Goal: Information Seeking & Learning: Learn about a topic

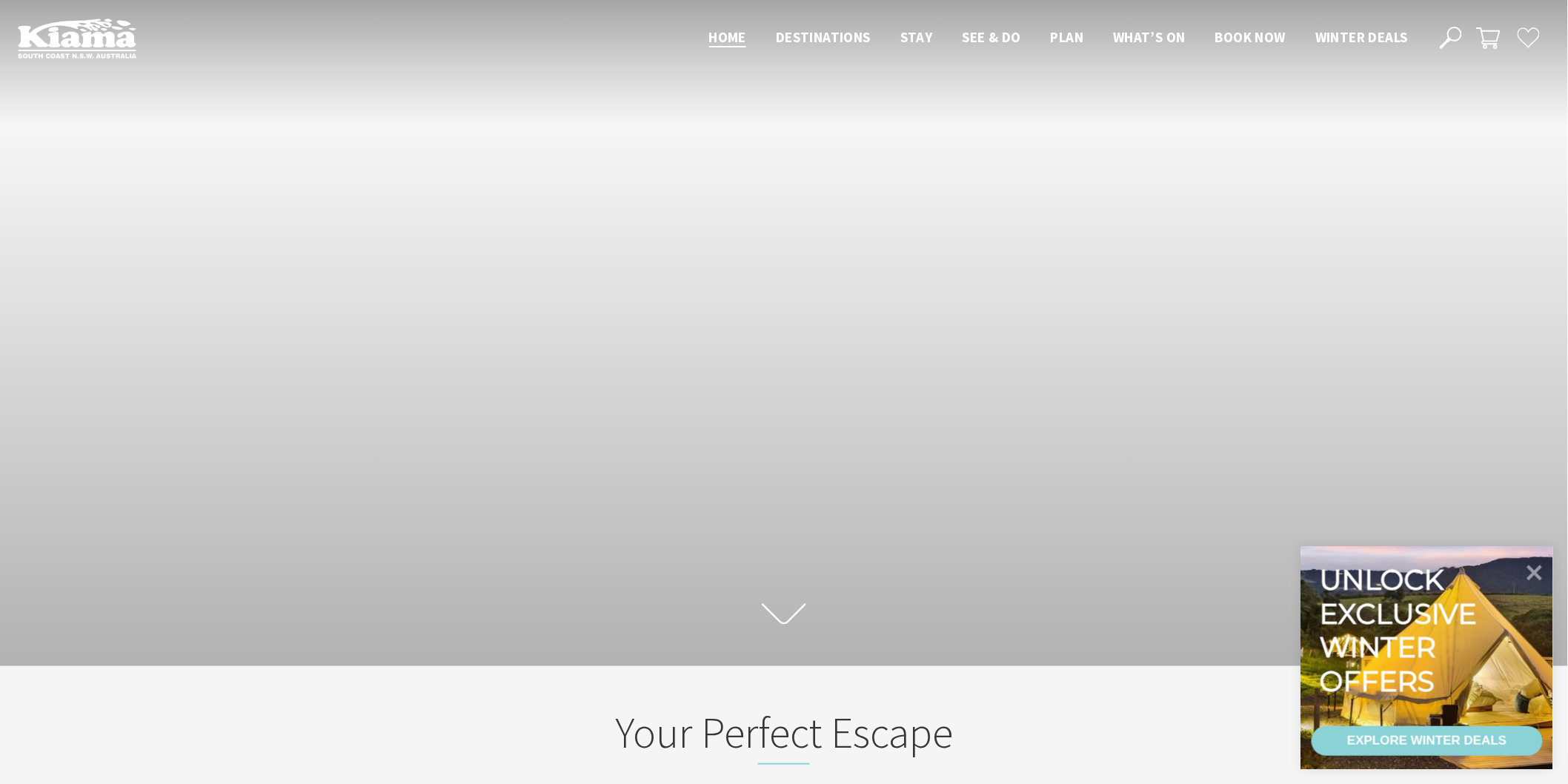
click at [1450, 28] on use at bounding box center [1451, 38] width 22 height 22
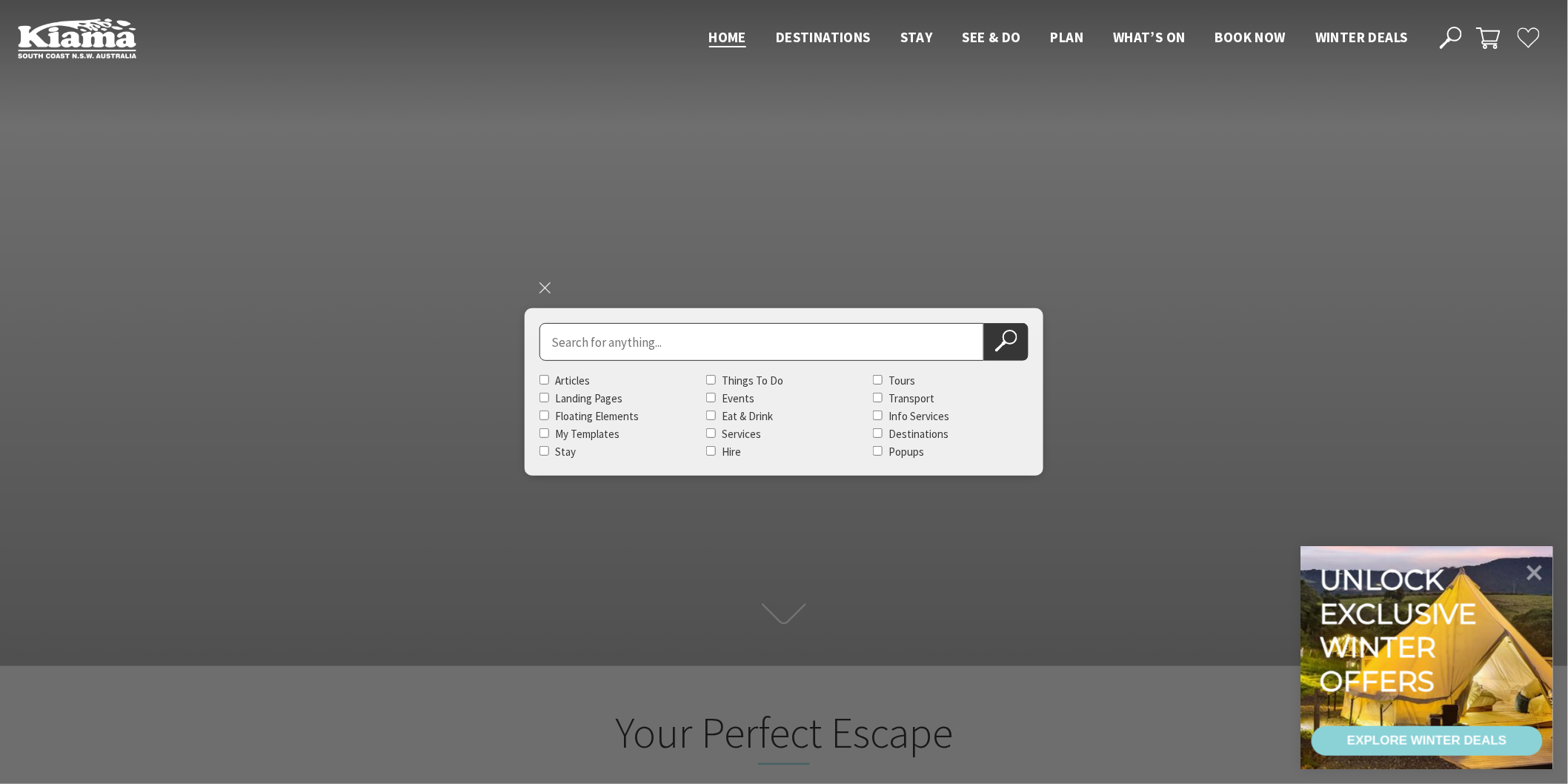
click at [1129, 33] on ul "Home Destinations Towns & Villages Kiama Gerringong Gerroa Jamberoo Minnamurra …" at bounding box center [1058, 37] width 728 height 22
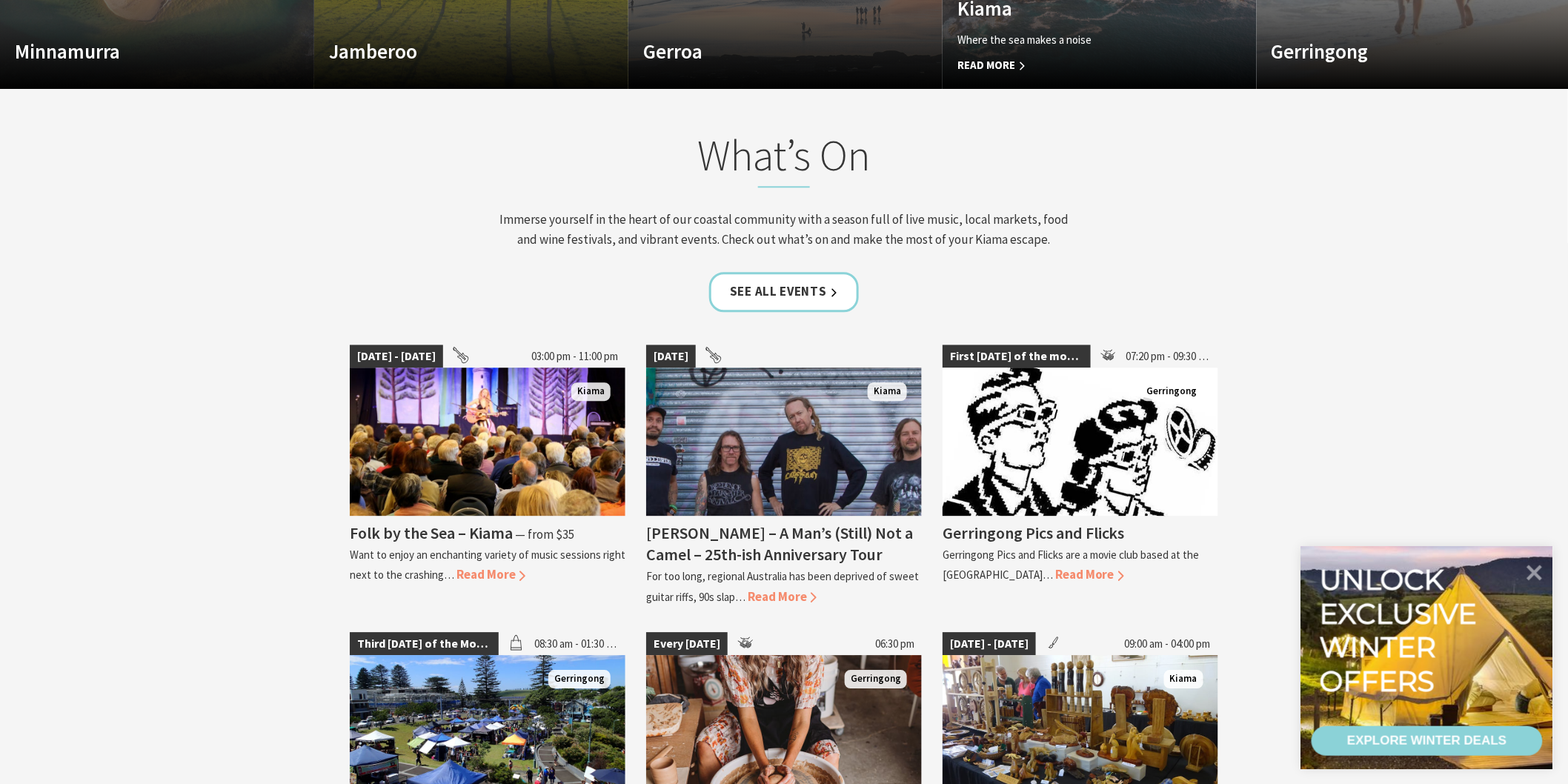
scroll to position [1646, 0]
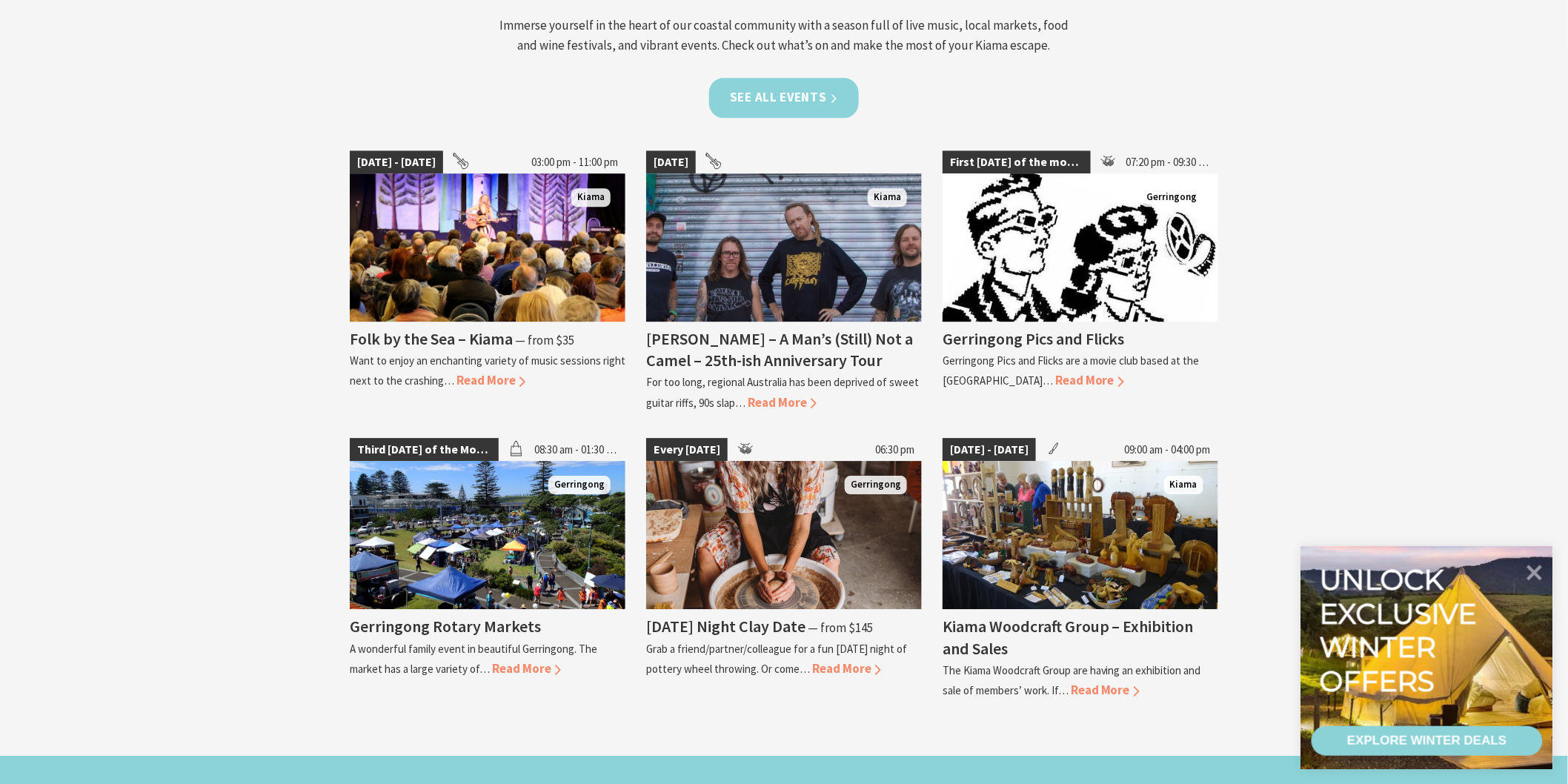
click at [806, 108] on link "See all Events" at bounding box center [783, 97] width 150 height 39
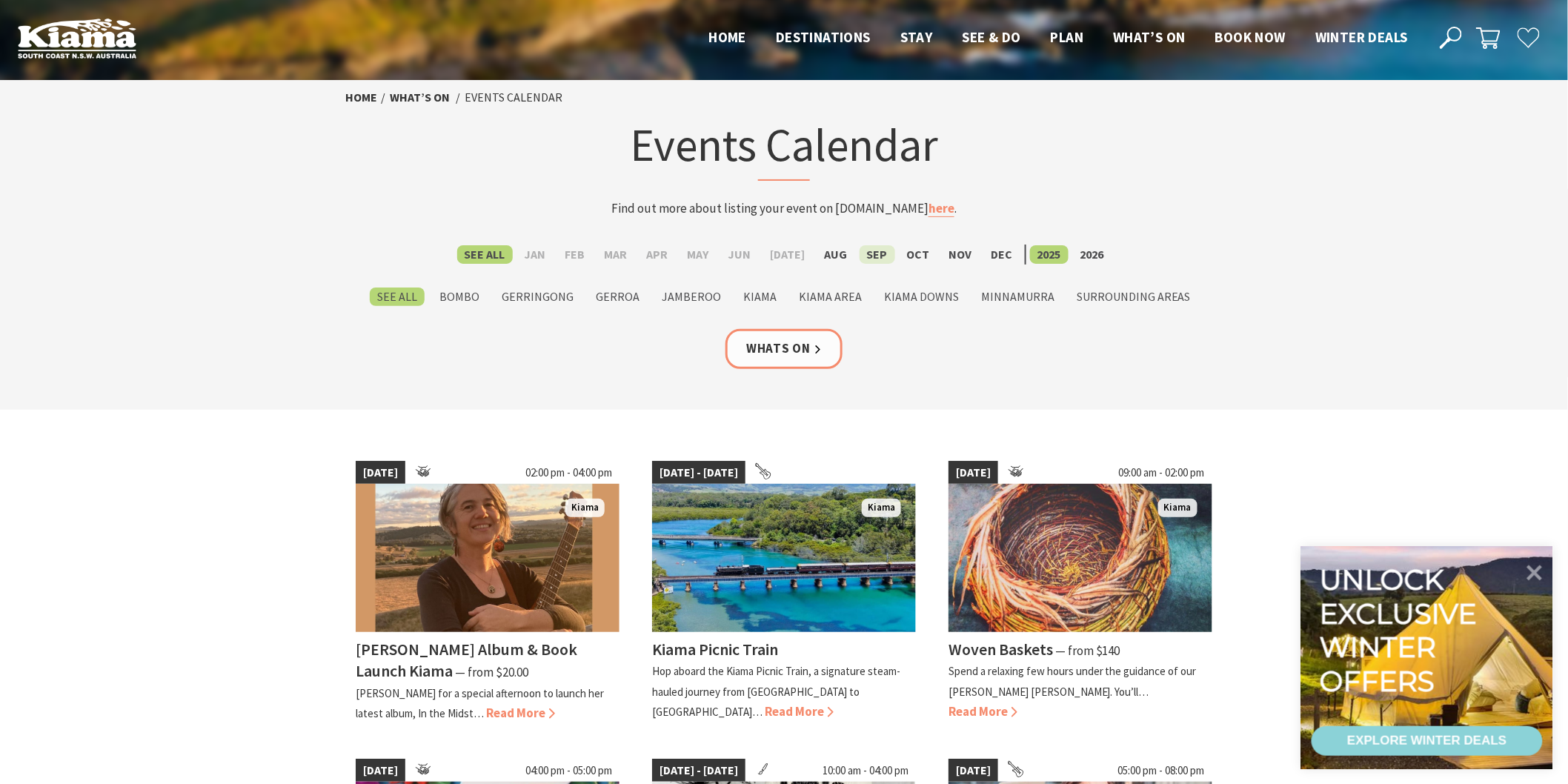
click at [871, 253] on label "Sep" at bounding box center [876, 255] width 35 height 19
click at [0, 0] on input "Sep" at bounding box center [0, 0] width 0 height 0
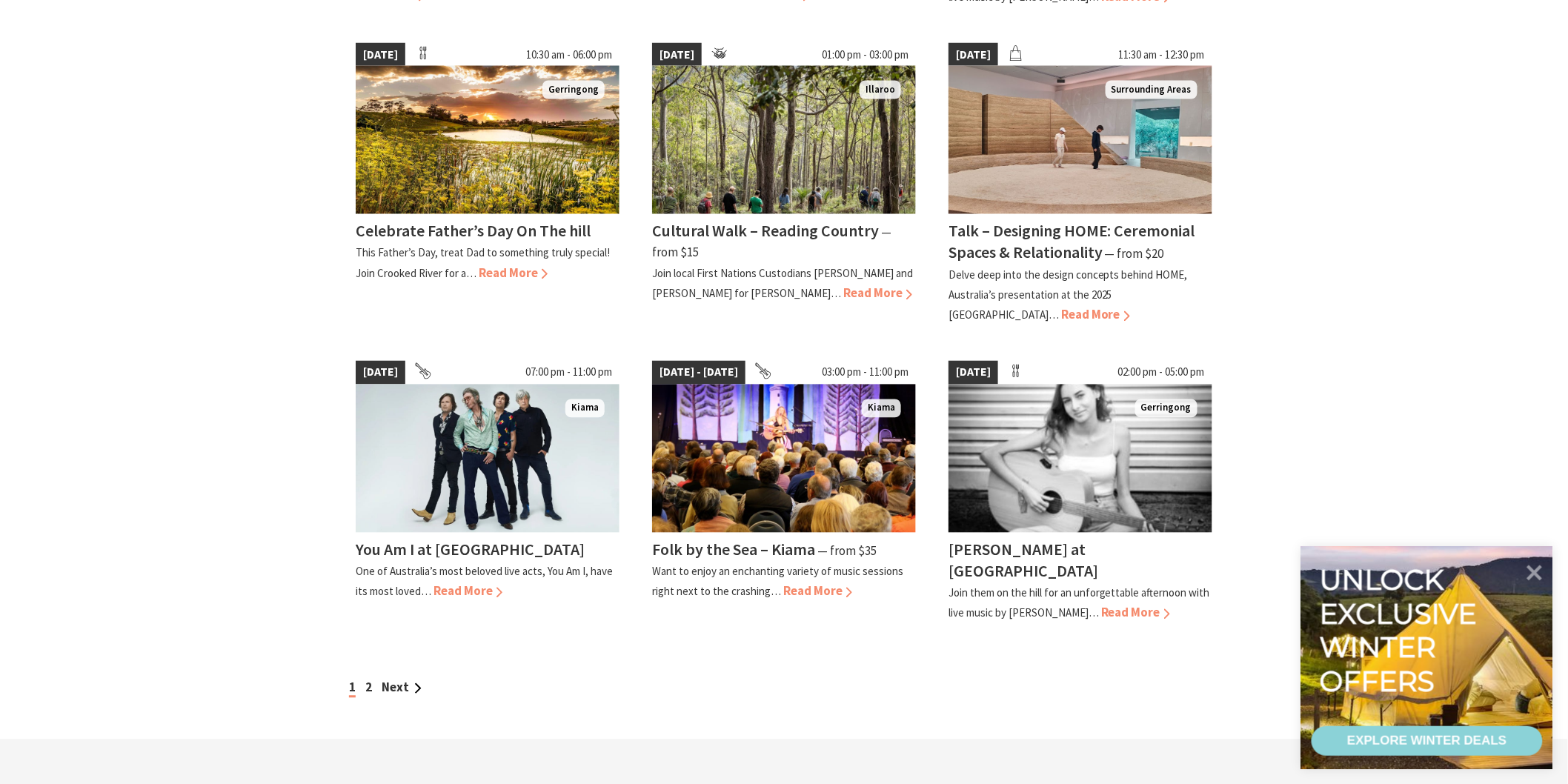
scroll to position [1317, 0]
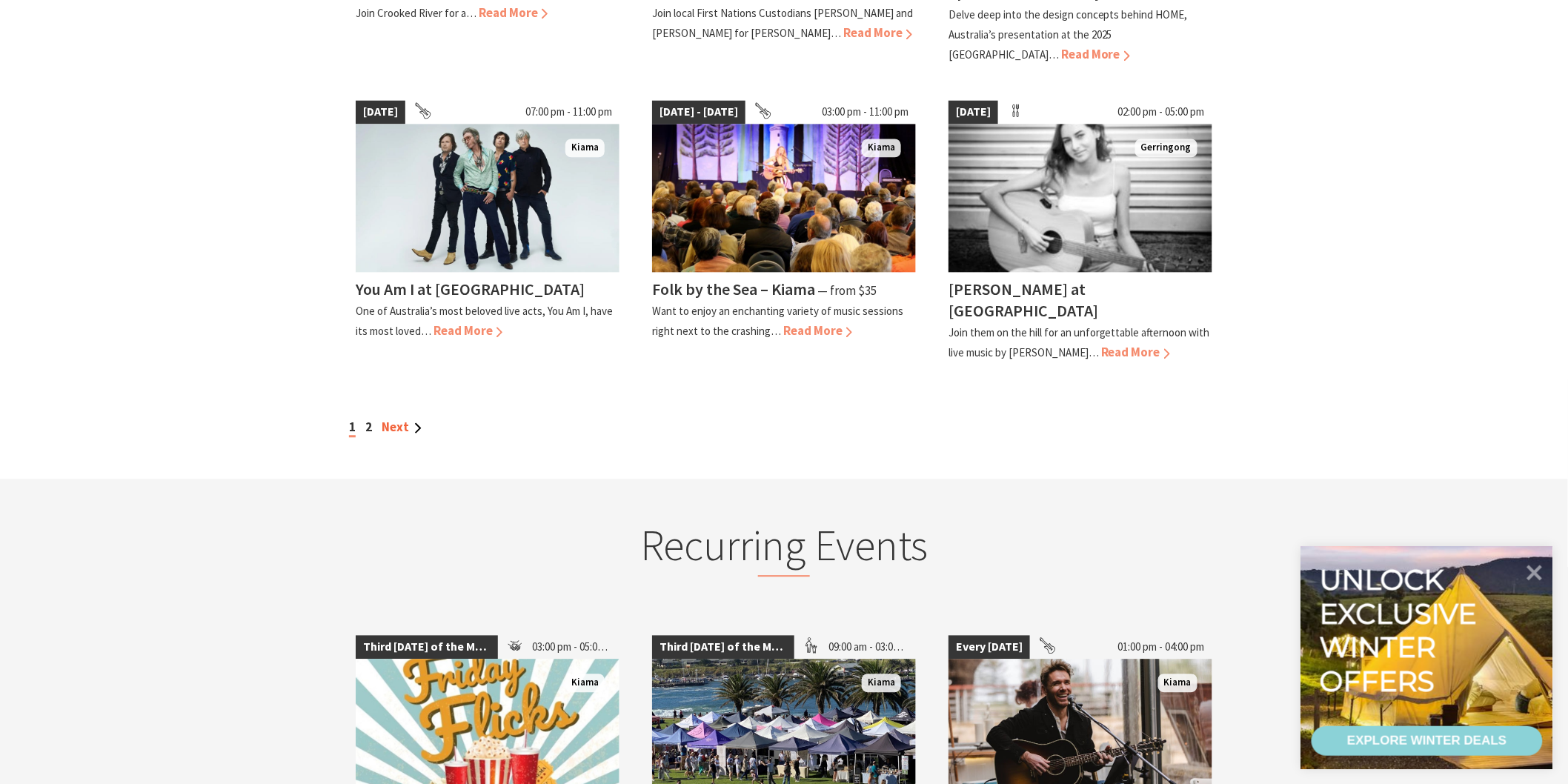
click at [387, 418] on link "Next" at bounding box center [401, 426] width 40 height 16
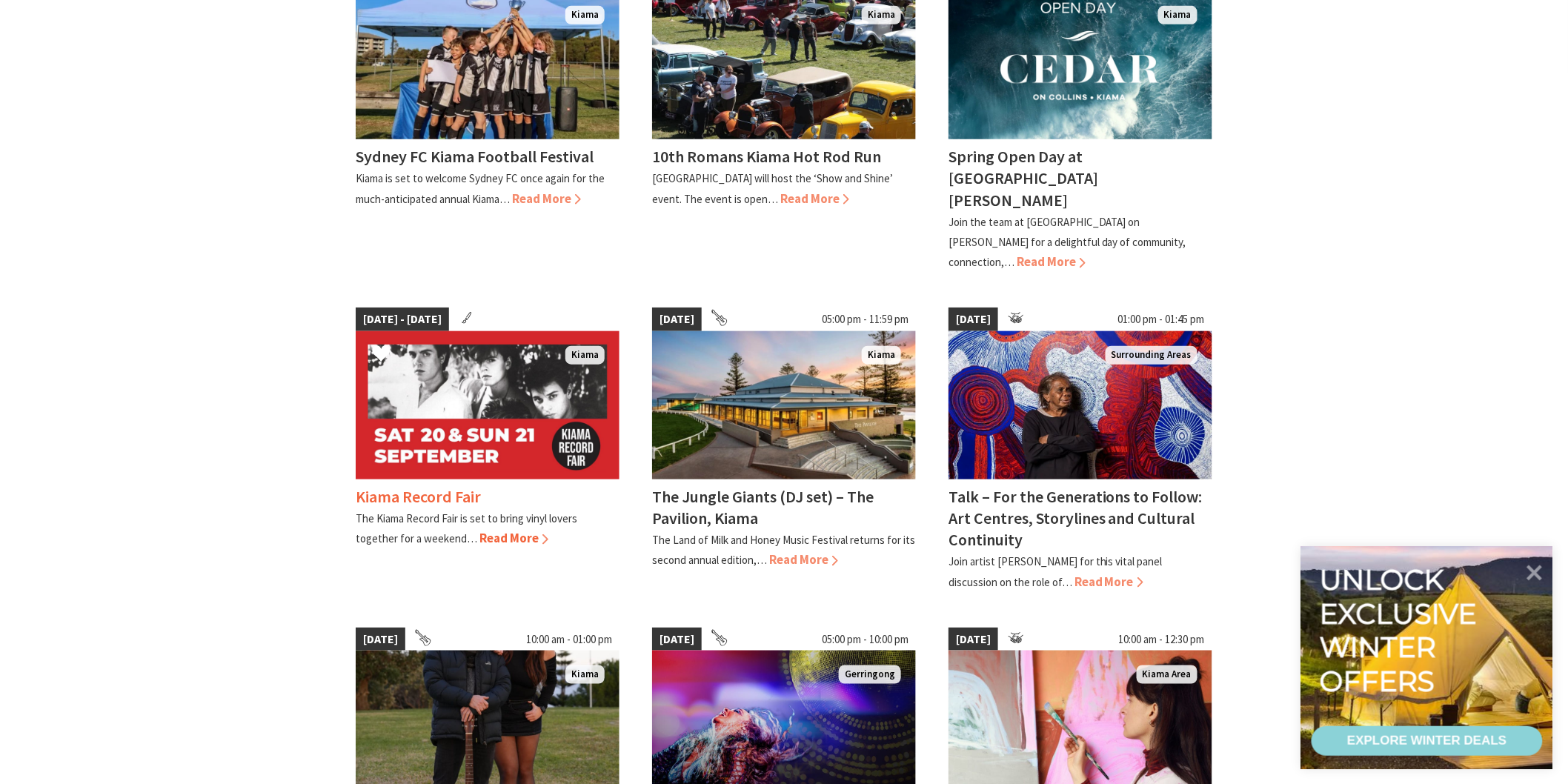
scroll to position [493, 0]
click at [477, 307] on icon at bounding box center [467, 317] width 20 height 20
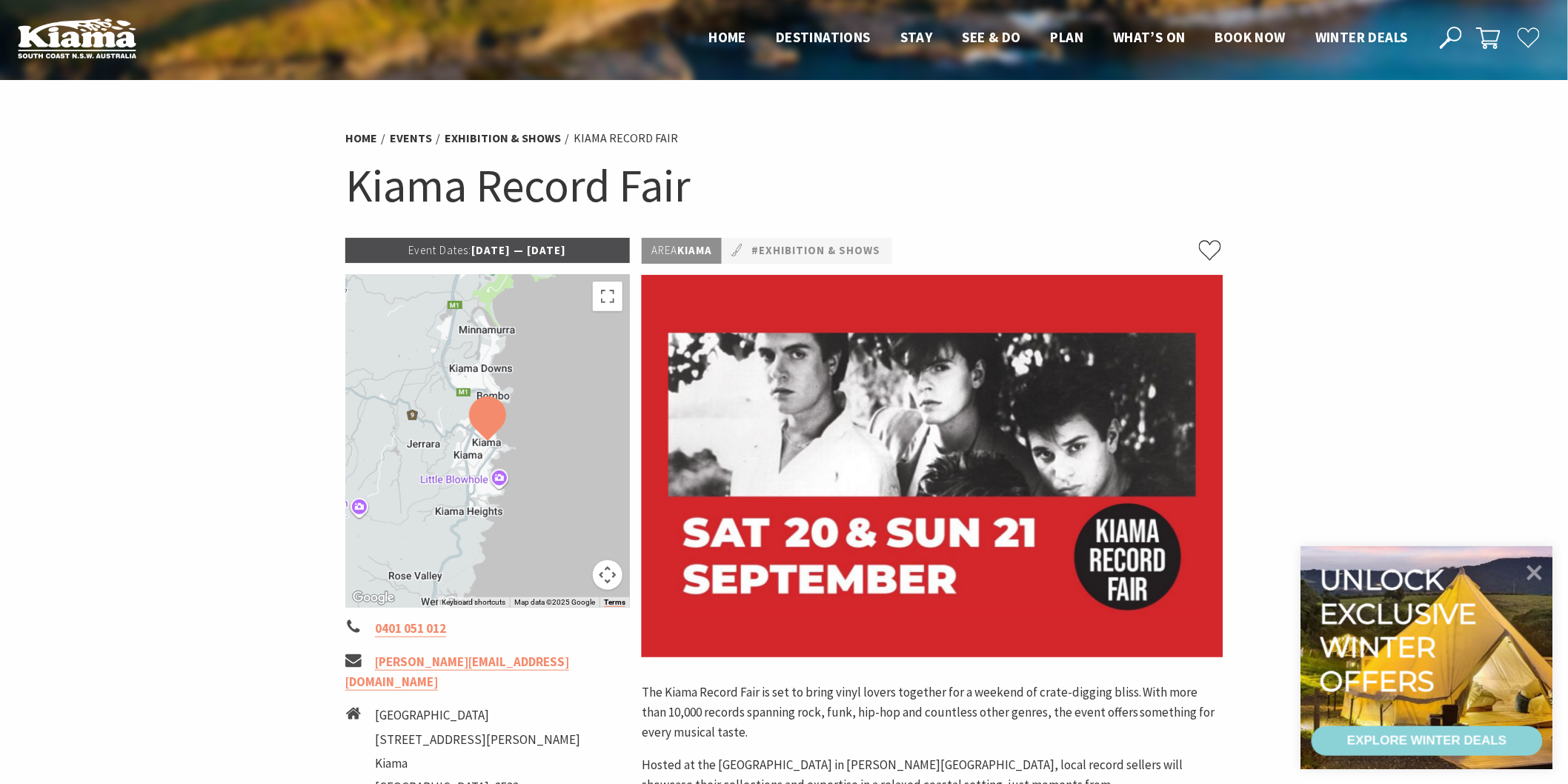
click at [738, 246] on icon at bounding box center [736, 250] width 23 height 23
